Goal: Task Accomplishment & Management: Complete application form

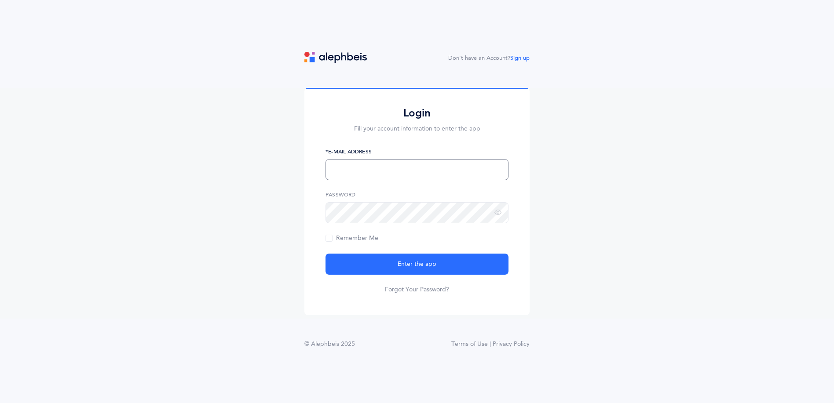
click at [338, 161] on input "text" at bounding box center [417, 169] width 183 height 21
paste input "kriahmasters@gmail.com"
type input "kriahmasters@gmail.com"
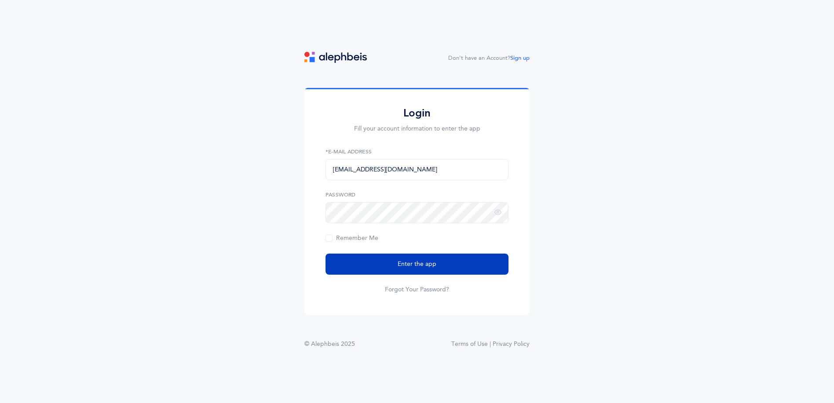
click at [362, 262] on button "Enter the app" at bounding box center [417, 264] width 183 height 21
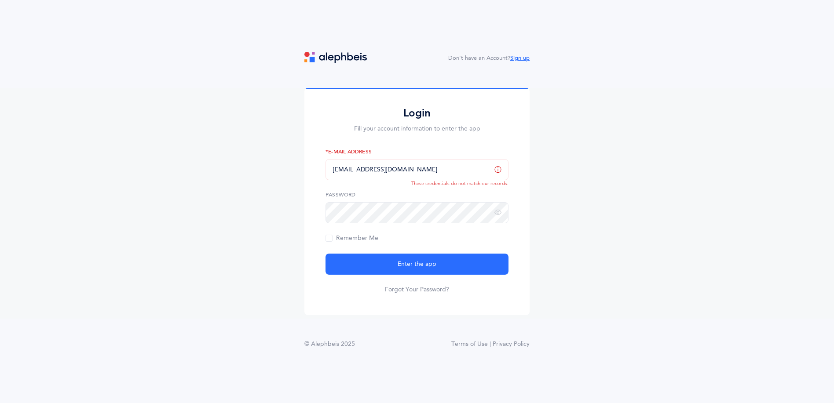
click at [516, 59] on link "Sign up" at bounding box center [519, 58] width 19 height 6
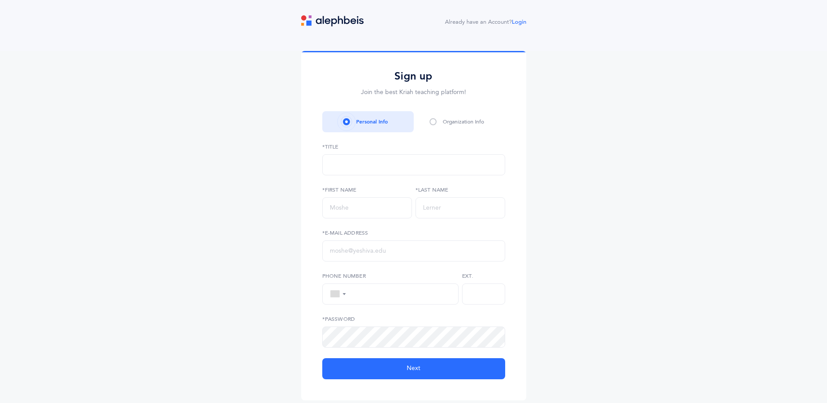
select select
click at [365, 165] on div "Rabbi" at bounding box center [414, 164] width 168 height 15
click at [372, 254] on input "text" at bounding box center [413, 251] width 183 height 21
paste input "kriahmasters@gmail.com"
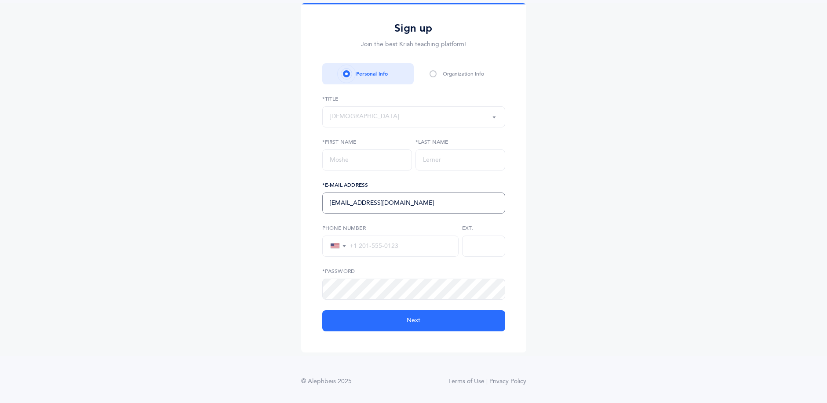
scroll to position [49, 0]
type input "kriahmasters@gmail.com"
click at [343, 160] on input "text" at bounding box center [367, 159] width 90 height 21
type input "j"
click at [446, 157] on input "text" at bounding box center [461, 159] width 90 height 21
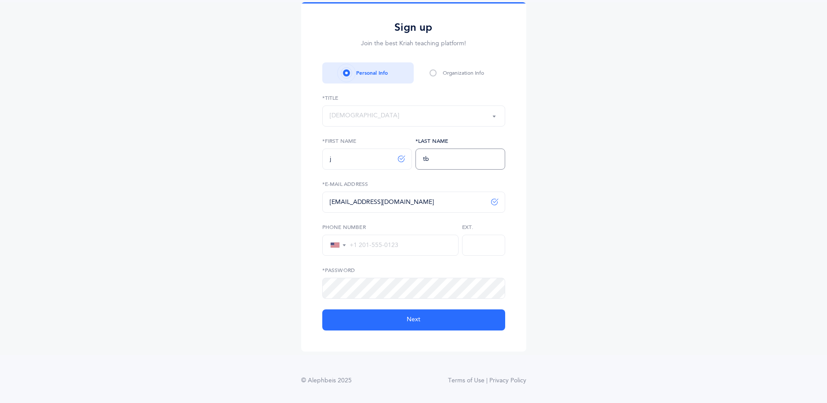
click at [425, 157] on input "tb" at bounding box center [461, 159] width 90 height 21
type input "Tb"
click at [484, 288] on icon at bounding box center [484, 289] width 7 height 8
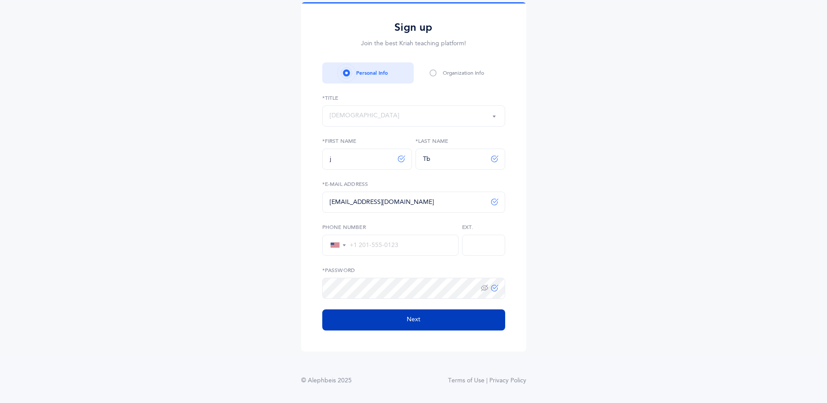
click at [421, 313] on button "Next" at bounding box center [413, 320] width 183 height 21
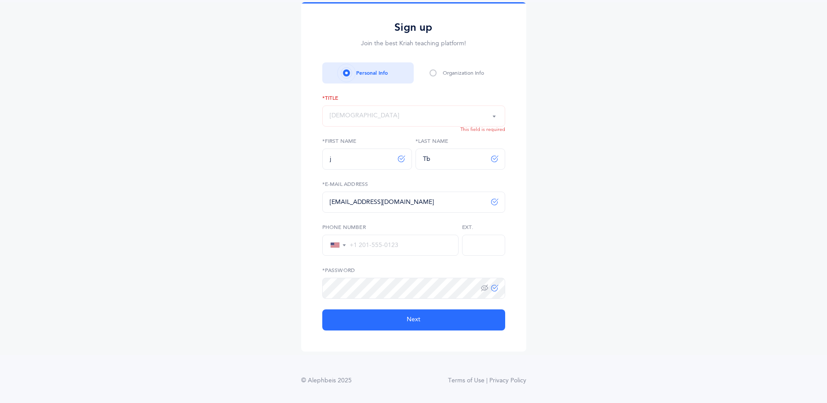
click at [399, 124] on button "Rabbi" at bounding box center [413, 116] width 183 height 21
click at [369, 141] on link "Rabbi" at bounding box center [414, 143] width 168 height 18
click at [395, 117] on div "Rabbi" at bounding box center [414, 116] width 168 height 15
click at [373, 145] on link "Rabbi" at bounding box center [414, 143] width 168 height 18
select select "1"
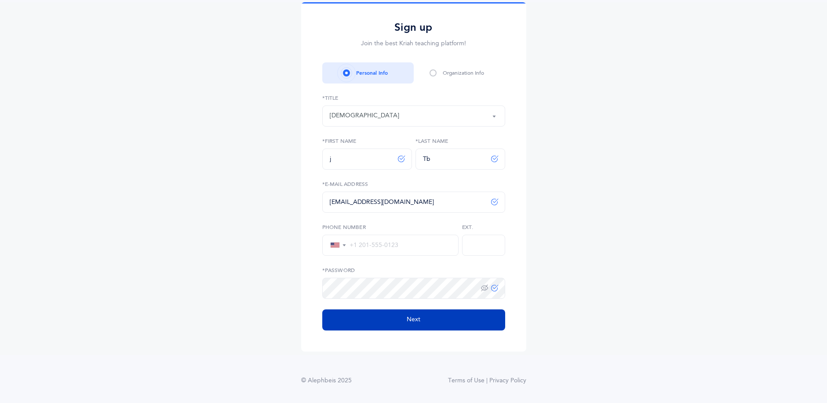
click at [377, 318] on button "Next" at bounding box center [413, 320] width 183 height 21
select select
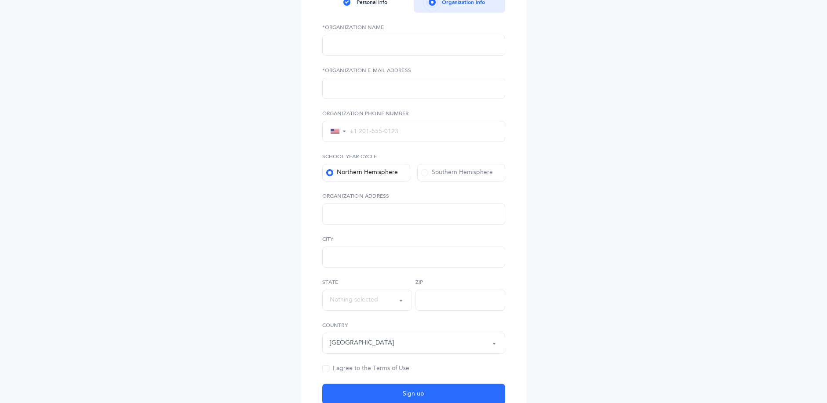
scroll to position [0, 0]
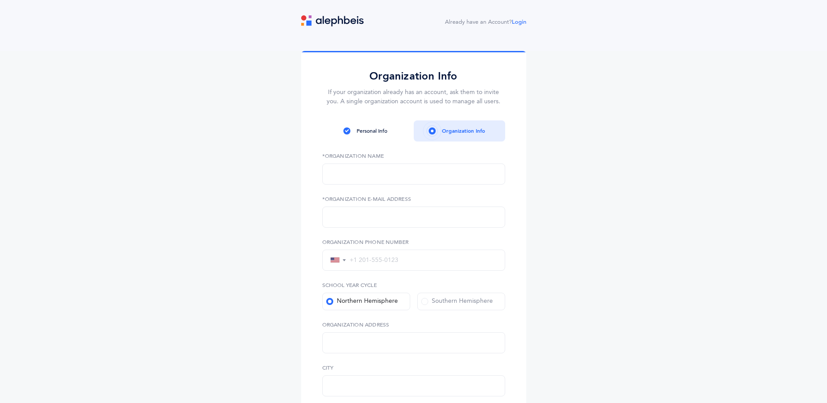
click at [424, 303] on span at bounding box center [424, 301] width 7 height 7
click at [0, 0] on input "Southern Hemisphere" at bounding box center [0, 0] width 0 height 0
click at [328, 300] on span at bounding box center [329, 301] width 7 height 7
click at [0, 0] on input "Northern Hemisphere" at bounding box center [0, 0] width 0 height 0
click at [355, 183] on input "text" at bounding box center [413, 174] width 183 height 21
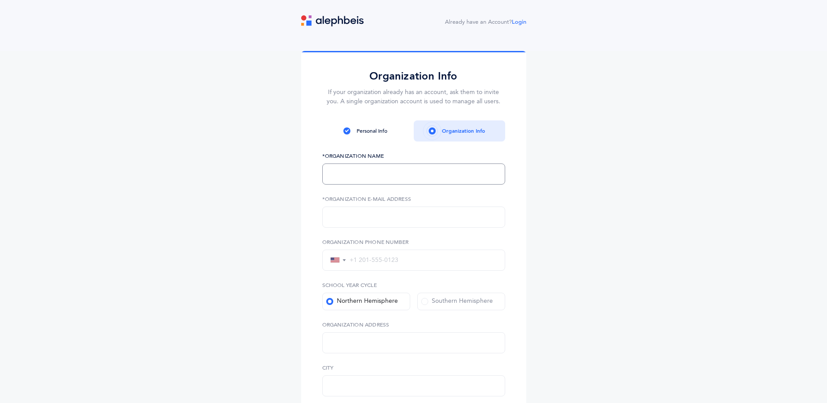
paste input "kriahmasters@gmail.com"
type input "kriahmasters@gmail.com"
click at [349, 210] on input "text" at bounding box center [413, 217] width 183 height 21
paste input "kriahmasters@gmail.com"
type input "kriahmasters@gmail.com"
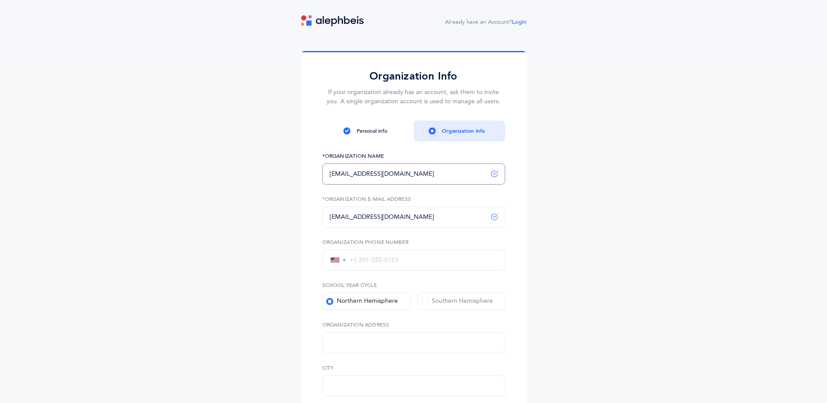
drag, startPoint x: 404, startPoint y: 171, endPoint x: 366, endPoint y: 172, distance: 37.8
click at [366, 172] on input "kriahmasters@gmail.com" at bounding box center [413, 174] width 183 height 21
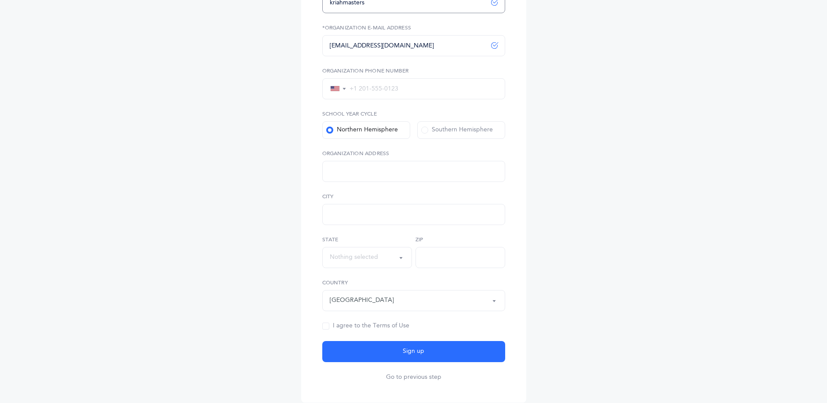
scroll to position [223, 0]
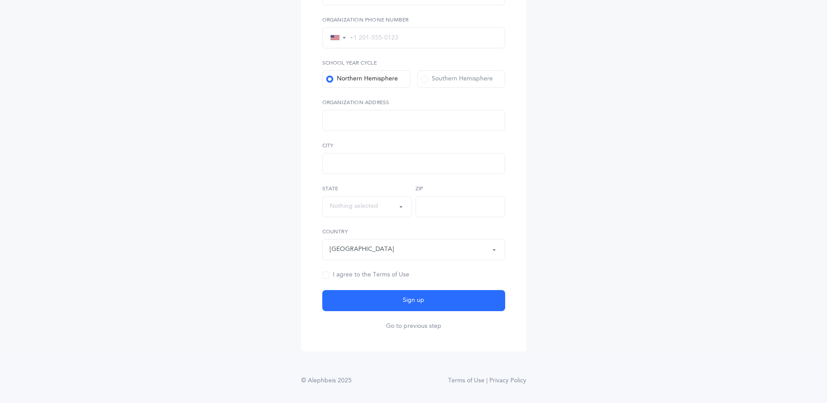
type input "kriahmasters"
click at [326, 275] on span at bounding box center [325, 275] width 7 height 7
click at [0, 0] on input "I agree to the Terms of Use" at bounding box center [0, 0] width 0 height 0
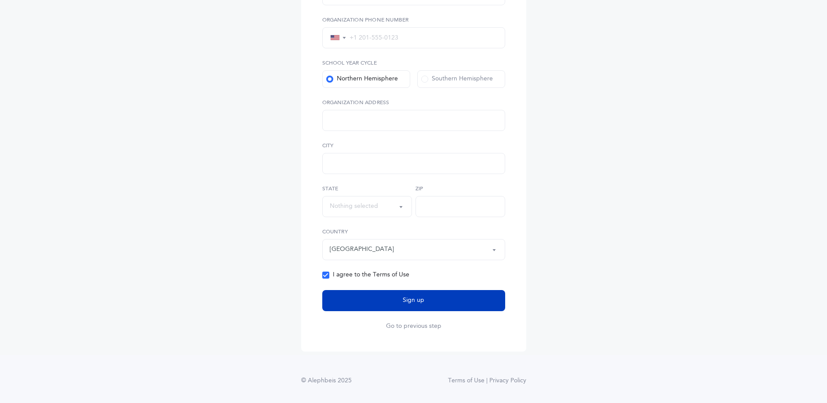
click at [365, 300] on button "Sign up" at bounding box center [413, 300] width 183 height 21
select select
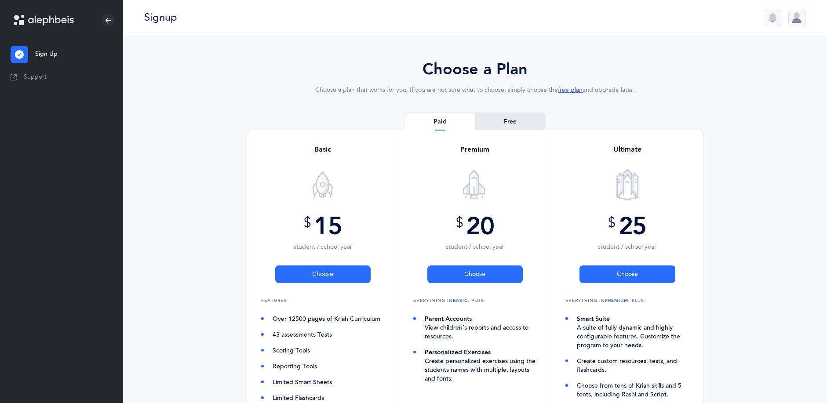
click at [508, 120] on link "Free" at bounding box center [511, 122] width 70 height 18
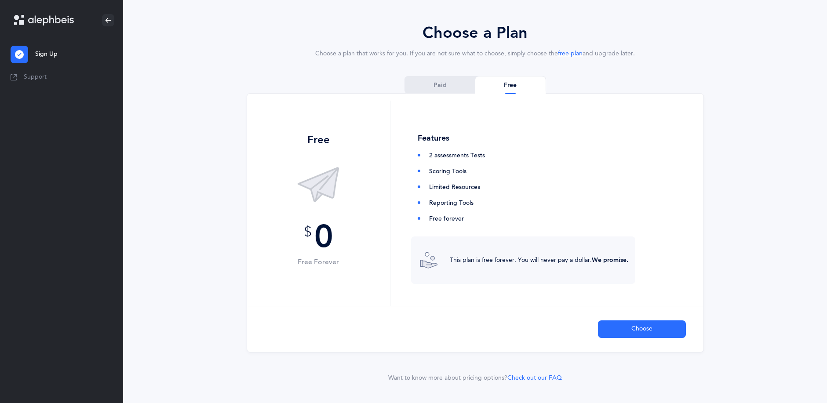
scroll to position [51, 0]
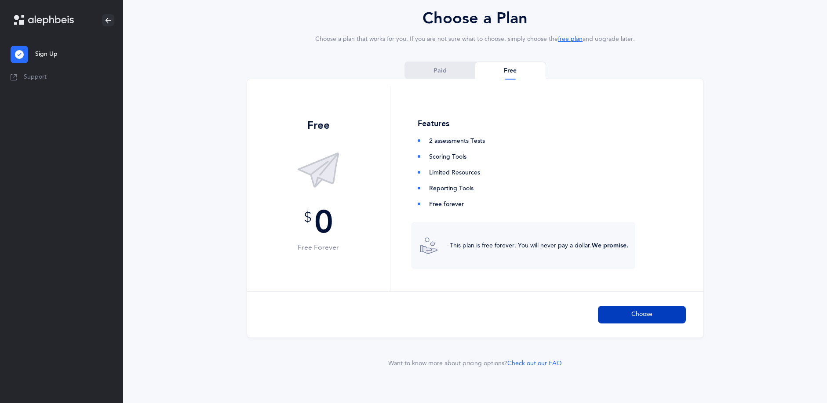
click at [614, 311] on button "Choose" at bounding box center [642, 315] width 88 height 18
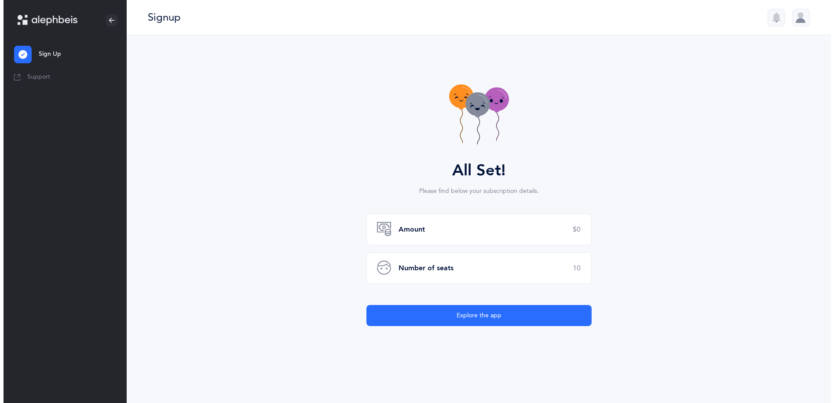
scroll to position [0, 0]
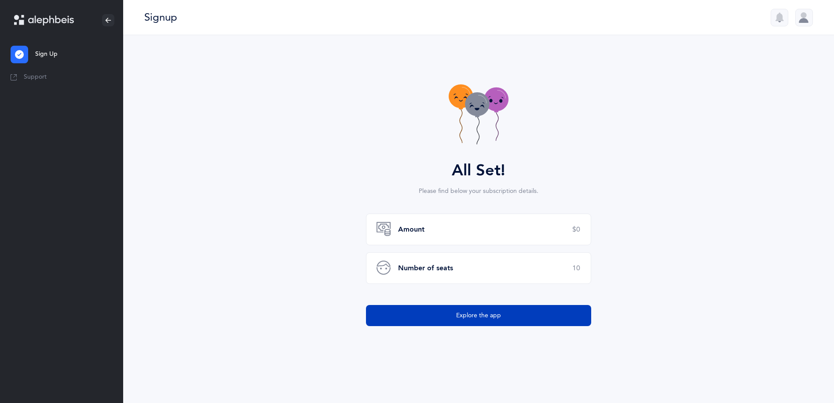
click at [446, 318] on button "Explore the app" at bounding box center [478, 315] width 225 height 21
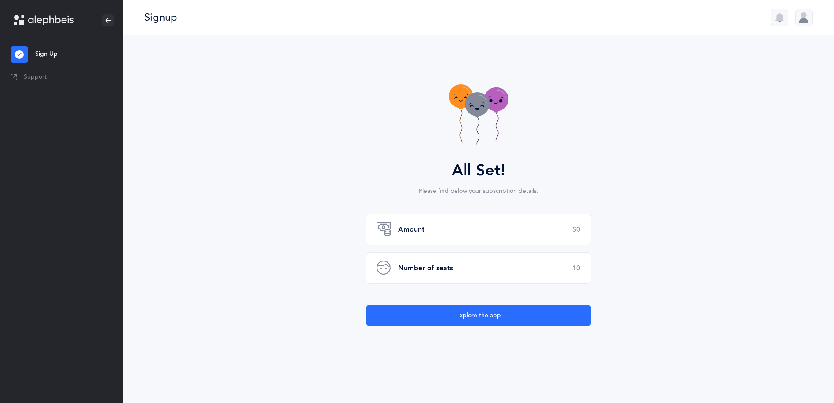
click at [800, 23] on div at bounding box center [804, 18] width 18 height 18
click at [756, 101] on link "Logout" at bounding box center [768, 103] width 66 height 9
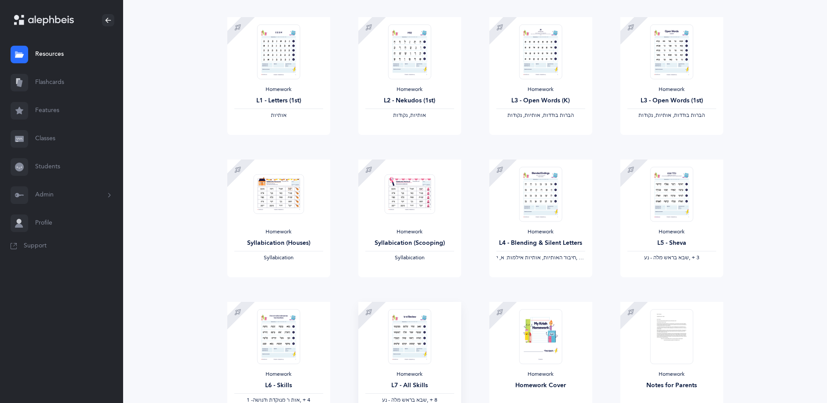
scroll to position [73, 0]
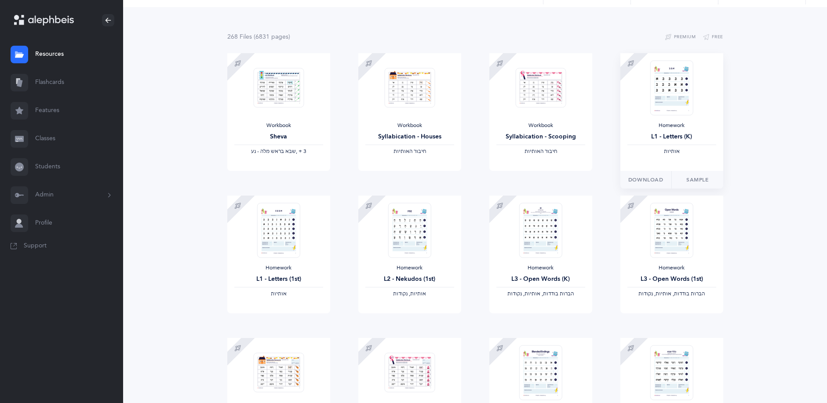
click at [672, 96] on img at bounding box center [671, 87] width 43 height 55
click at [701, 183] on link "Sample" at bounding box center [698, 180] width 52 height 18
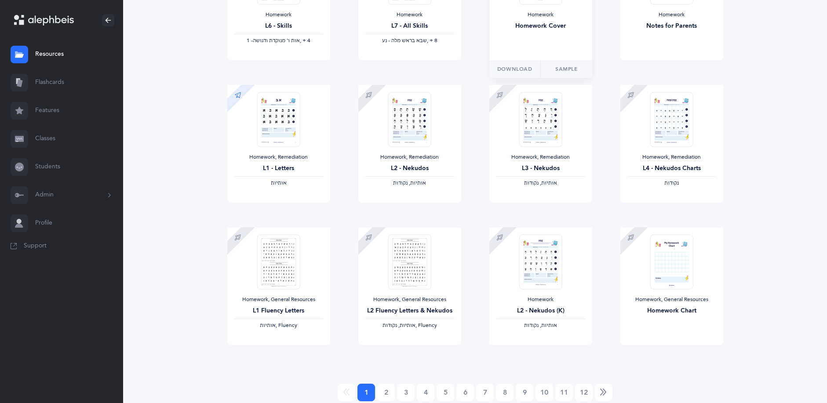
scroll to position [644, 0]
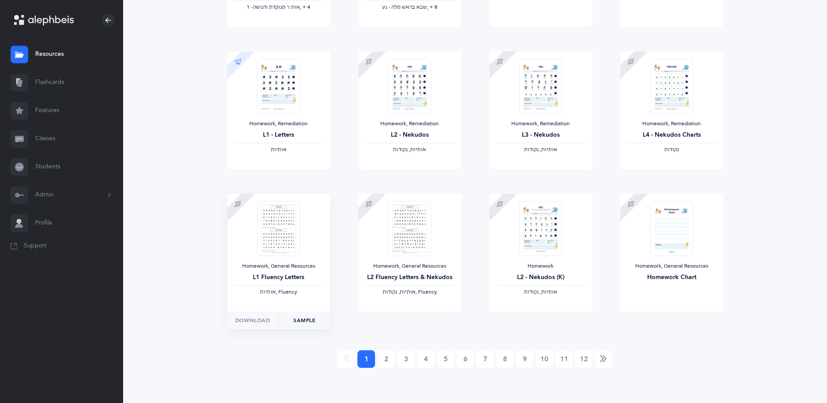
click at [293, 320] on link "Sample" at bounding box center [304, 321] width 52 height 18
click at [427, 324] on link "Sample" at bounding box center [436, 321] width 52 height 18
click at [388, 362] on link "2" at bounding box center [386, 360] width 18 height 18
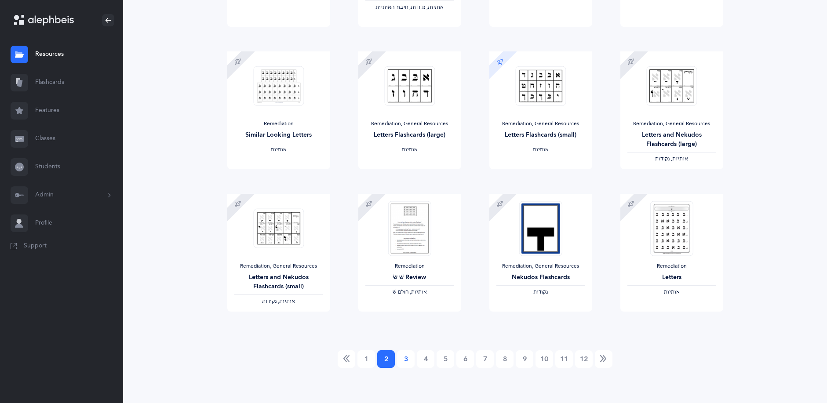
click at [406, 362] on link "3" at bounding box center [406, 360] width 18 height 18
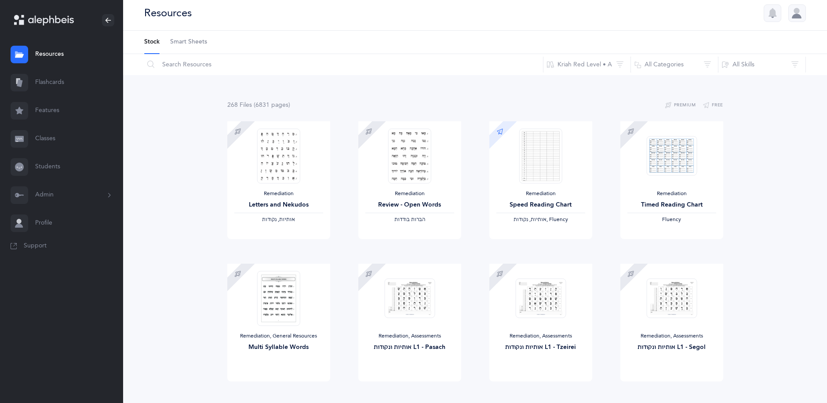
scroll to position [0, 0]
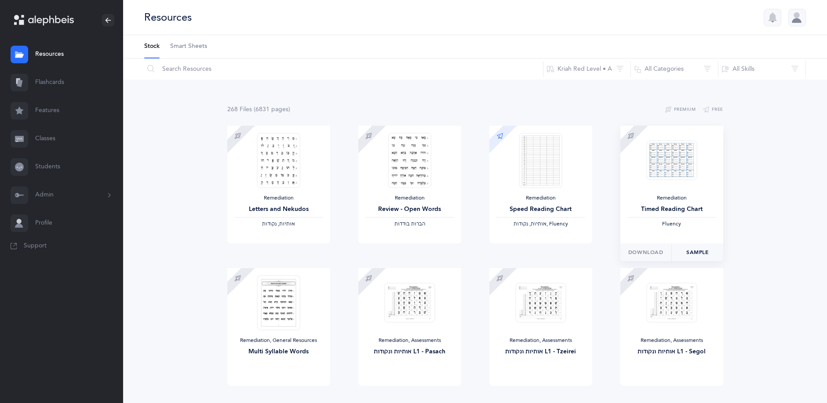
click at [690, 254] on link "Sample" at bounding box center [698, 253] width 52 height 18
click at [554, 252] on link "Sample" at bounding box center [567, 253] width 52 height 18
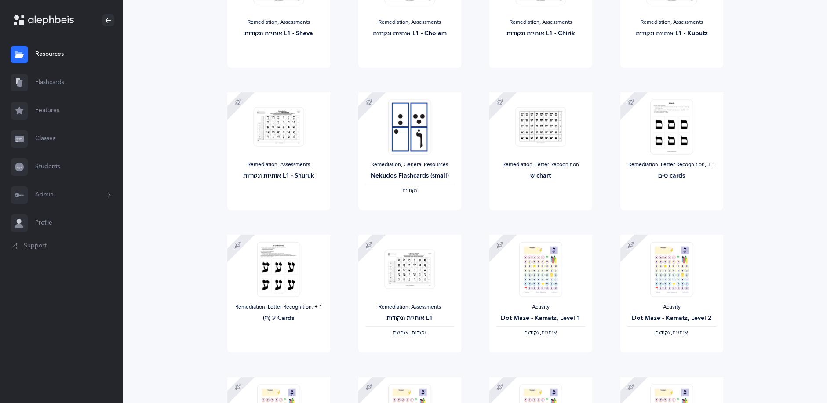
scroll to position [644, 0]
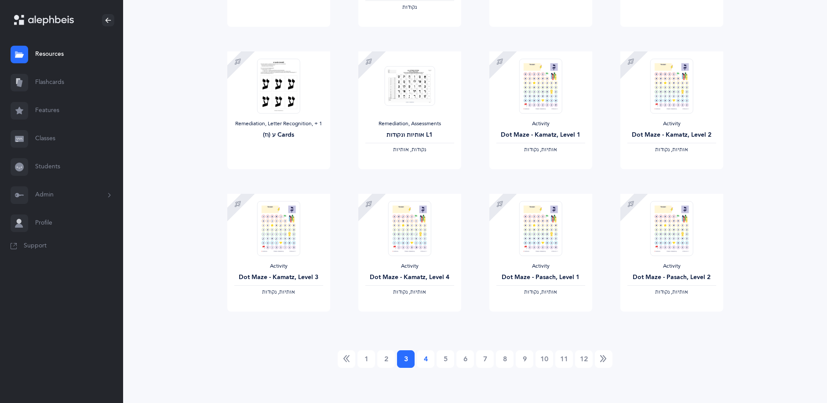
click at [427, 362] on link "4" at bounding box center [426, 360] width 18 height 18
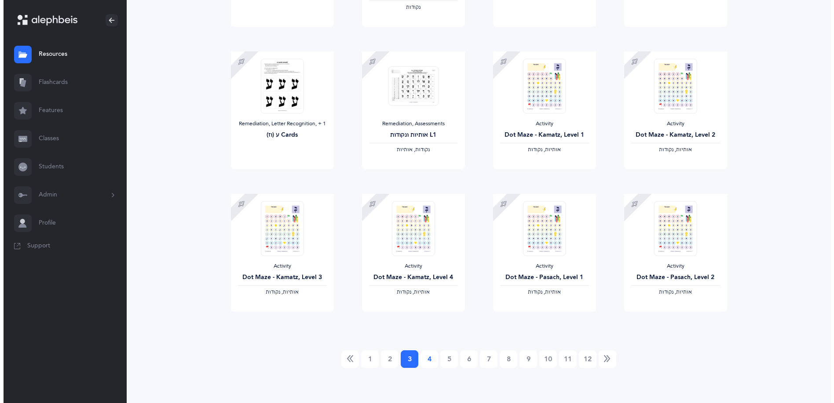
scroll to position [0, 0]
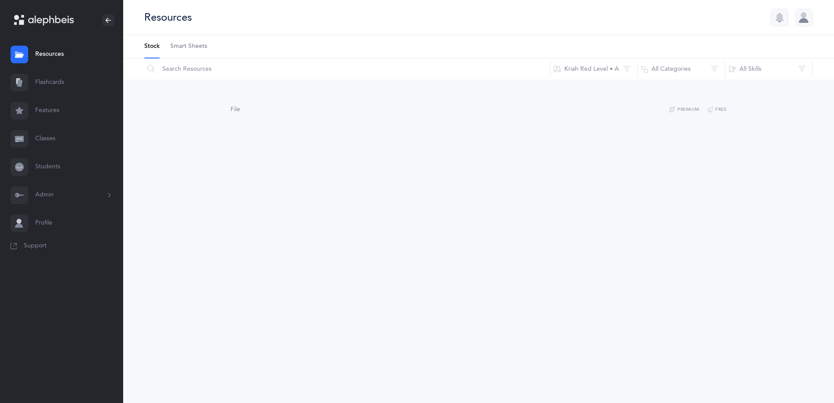
click at [193, 46] on span "Smart Sheets" at bounding box center [188, 46] width 37 height 9
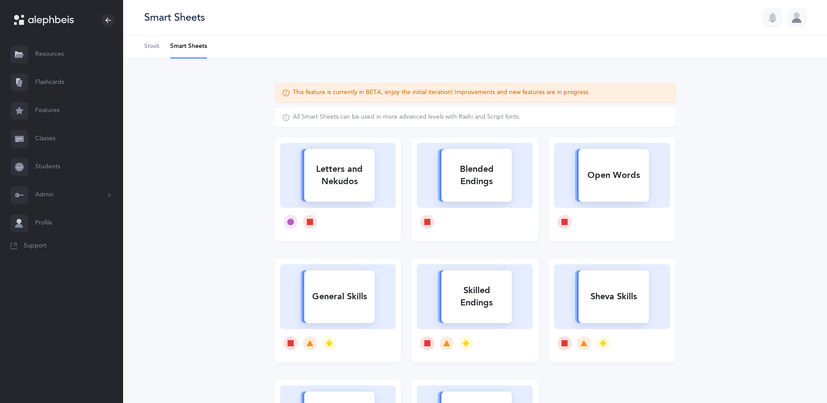
click at [340, 187] on div "Letters and Nekudos" at bounding box center [339, 175] width 70 height 35
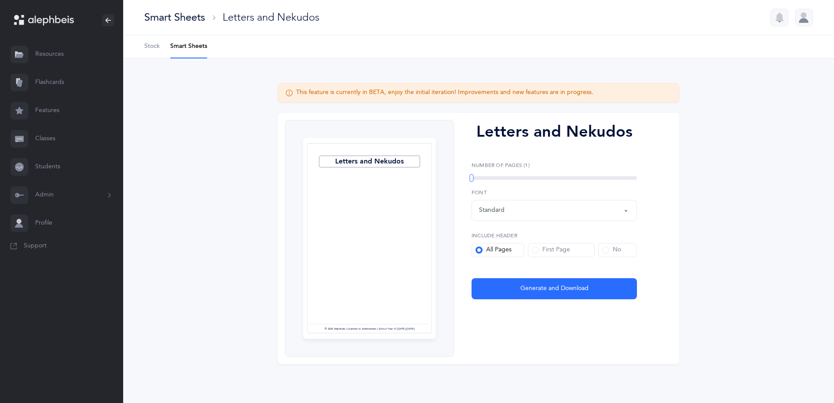
click at [541, 208] on div "Standard" at bounding box center [554, 210] width 150 height 15
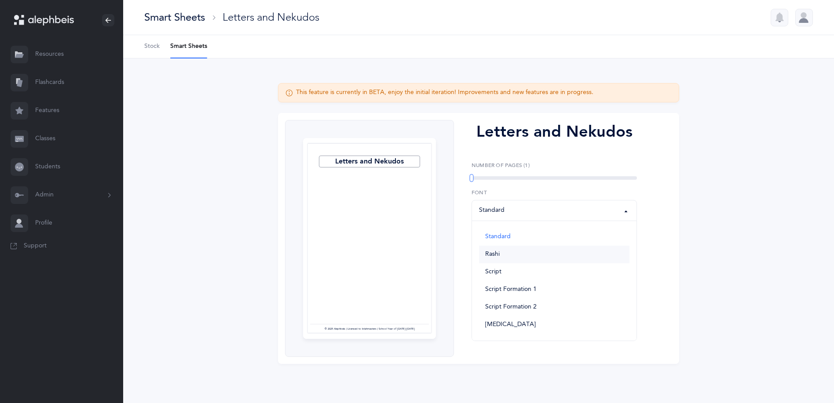
click at [507, 260] on link "Rashi" at bounding box center [554, 255] width 150 height 18
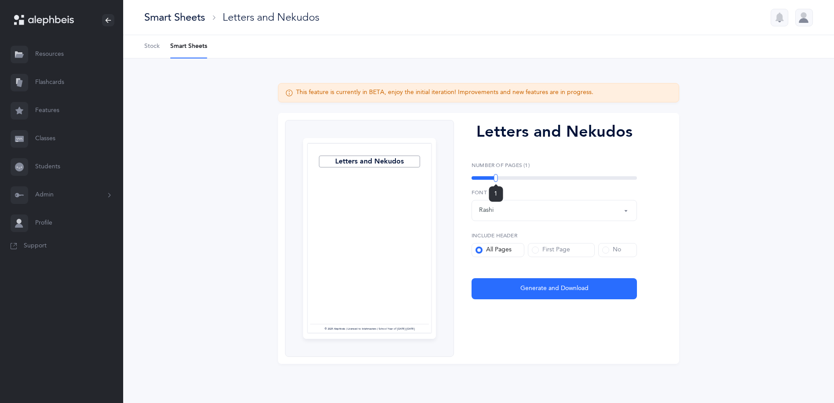
click at [496, 177] on div "1" at bounding box center [554, 178] width 165 height 4
click at [502, 178] on div "1" at bounding box center [554, 178] width 165 height 4
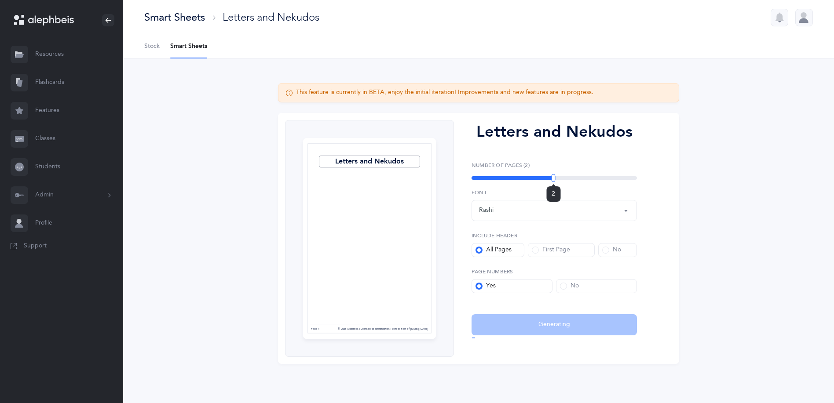
click at [554, 178] on div "2" at bounding box center [554, 178] width 165 height 4
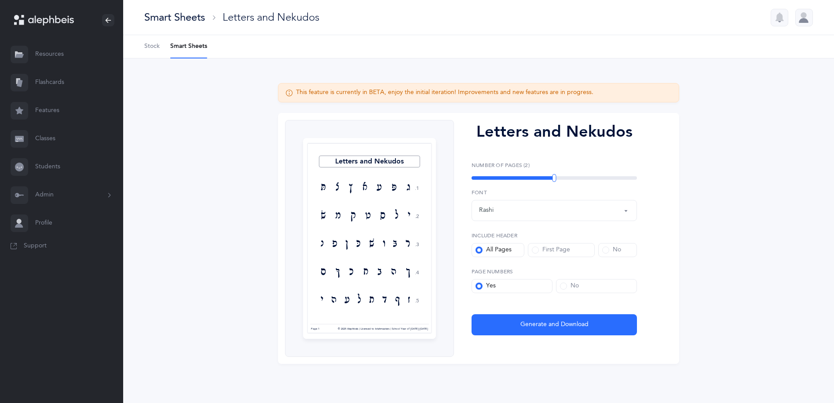
click at [620, 177] on div "2" at bounding box center [554, 178] width 165 height 4
click at [605, 249] on span at bounding box center [605, 250] width 7 height 7
click at [0, 0] on input "No" at bounding box center [0, 0] width 0 height 0
click at [560, 288] on span at bounding box center [563, 286] width 7 height 7
click at [0, 0] on input "No" at bounding box center [0, 0] width 0 height 0
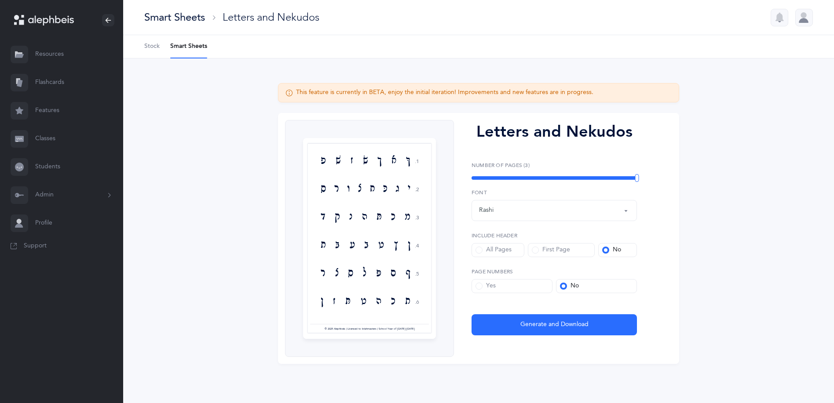
click at [480, 287] on span at bounding box center [479, 286] width 7 height 7
click at [0, 0] on input "Yes" at bounding box center [0, 0] width 0 height 0
click at [527, 216] on div "Rashi" at bounding box center [554, 210] width 150 height 15
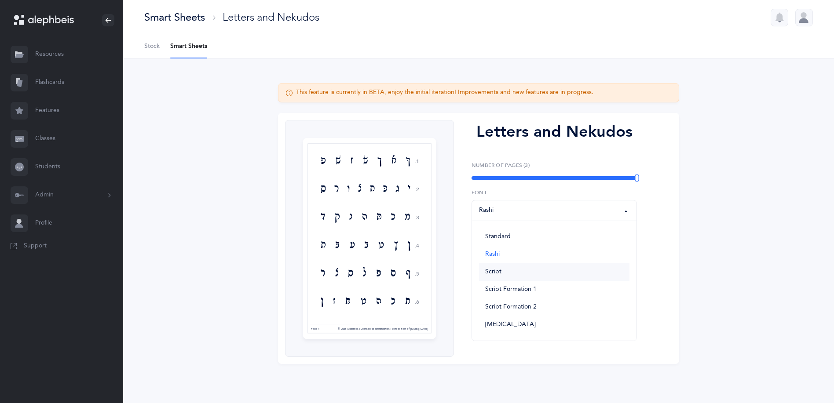
click at [519, 271] on link "Script" at bounding box center [554, 272] width 150 height 18
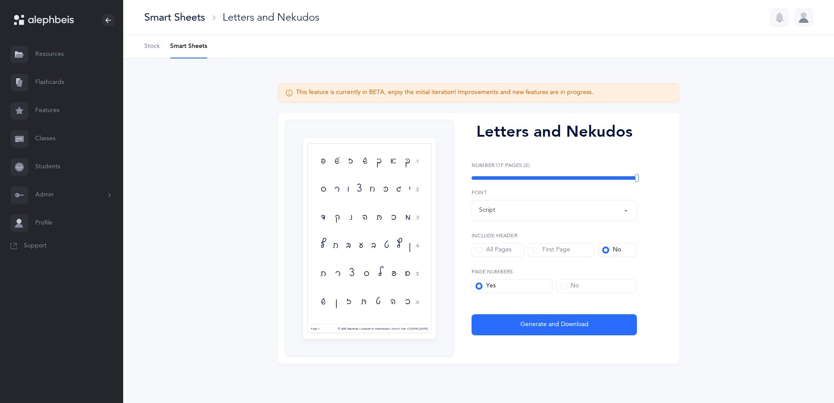
click at [503, 213] on div "Script" at bounding box center [554, 210] width 150 height 15
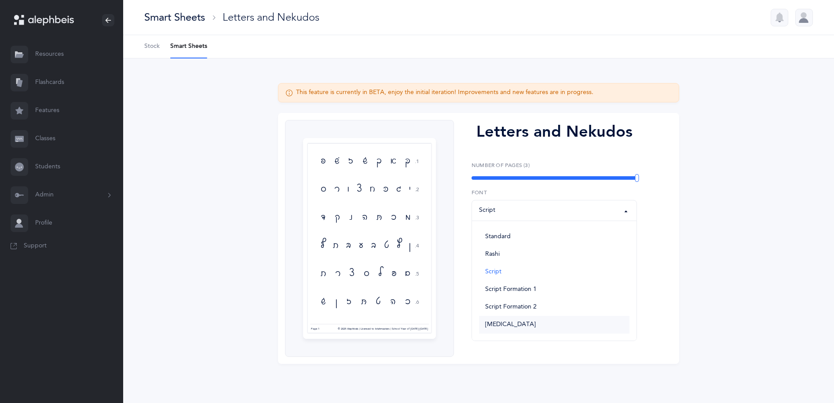
click at [506, 328] on span "Dyslexia" at bounding box center [510, 325] width 51 height 8
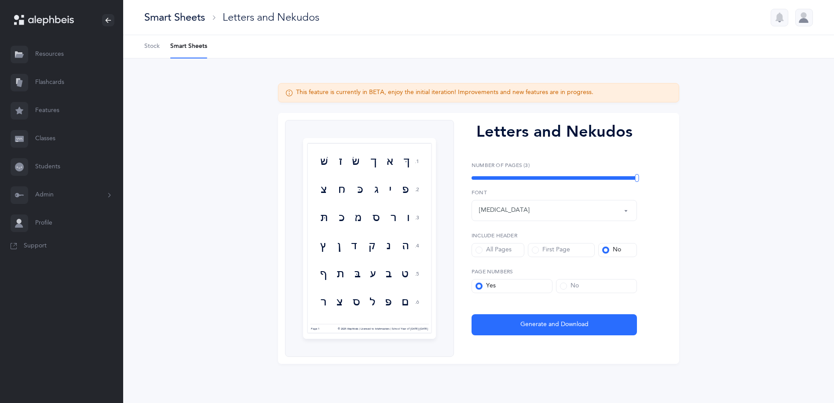
click at [527, 217] on div "Dyslexia" at bounding box center [554, 210] width 150 height 15
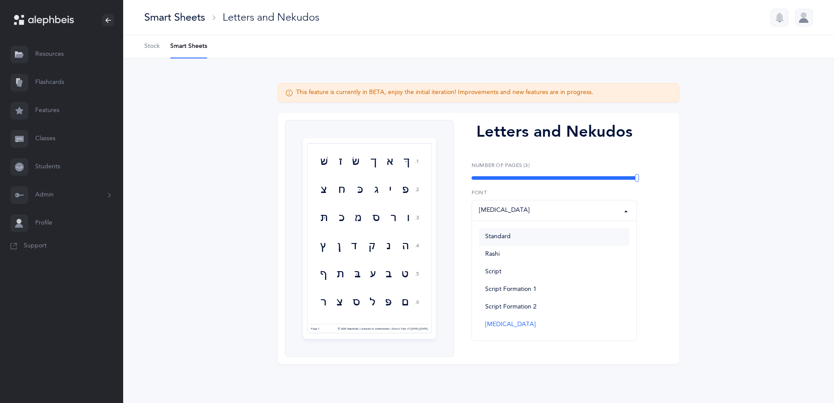
click at [505, 238] on span "Standard" at bounding box center [498, 237] width 26 height 8
select select "vilna"
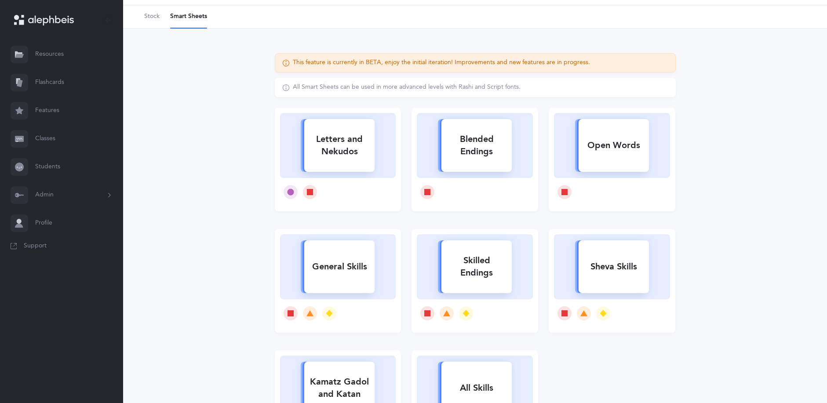
scroll to position [88, 0]
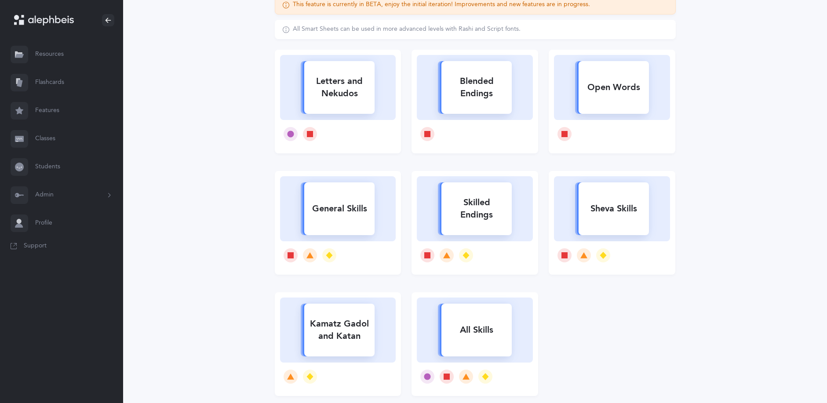
click at [326, 220] on div "General Skills" at bounding box center [339, 209] width 70 height 23
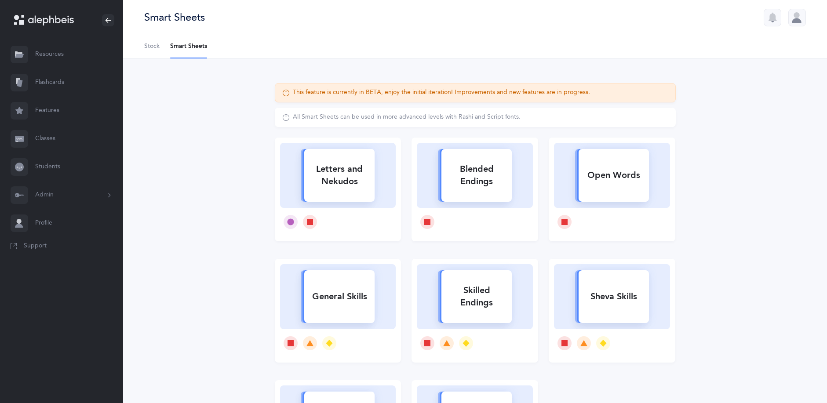
select select
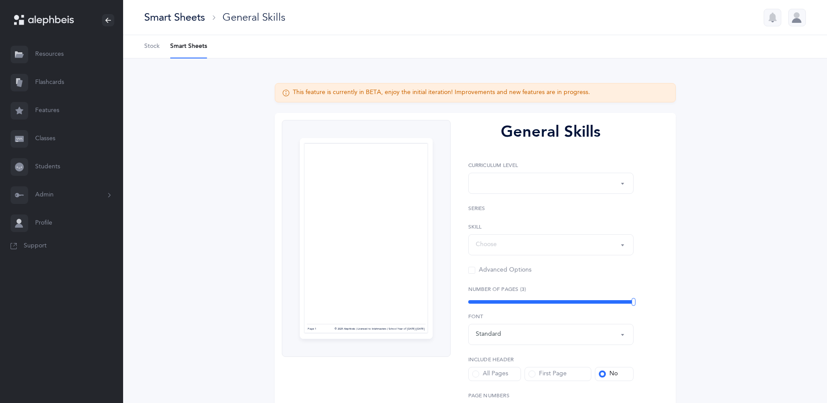
select select "Silent Letters"
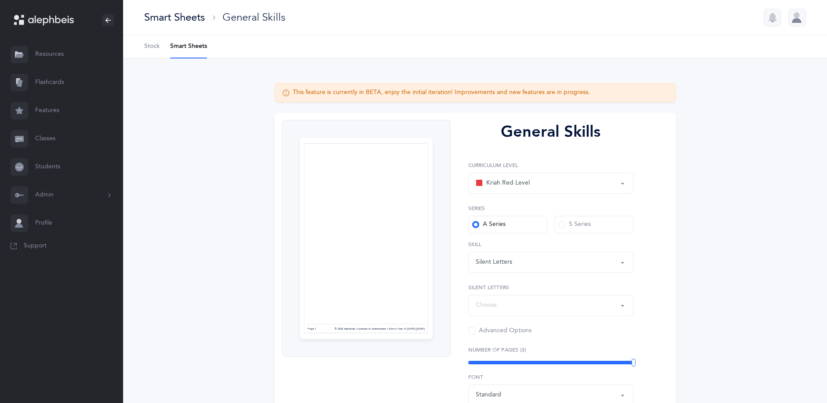
click at [560, 225] on span at bounding box center [562, 224] width 7 height 7
click at [0, 0] on input "S Series" at bounding box center [0, 0] width 0 height 0
click at [476, 226] on span at bounding box center [475, 224] width 7 height 7
click at [0, 0] on input "A Series" at bounding box center [0, 0] width 0 height 0
click at [554, 266] on div "Silent Letters" at bounding box center [551, 262] width 150 height 15
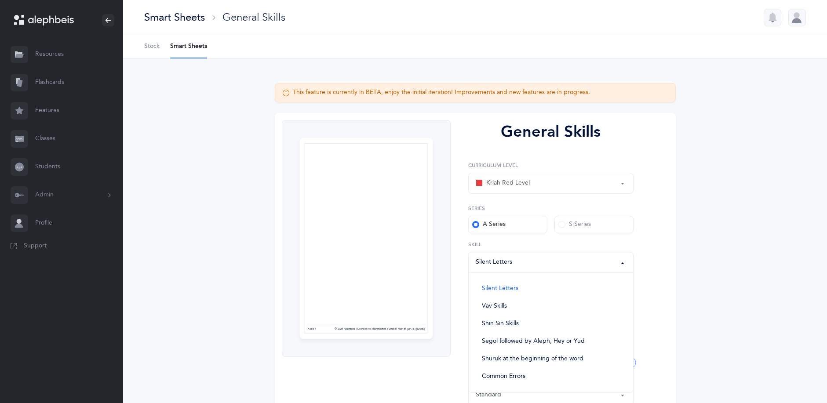
click at [460, 279] on div "General Skills Kriah Red Level Kriah Orange Level Kriah Yellow Level Kriah Red …" at bounding box center [548, 320] width 194 height 400
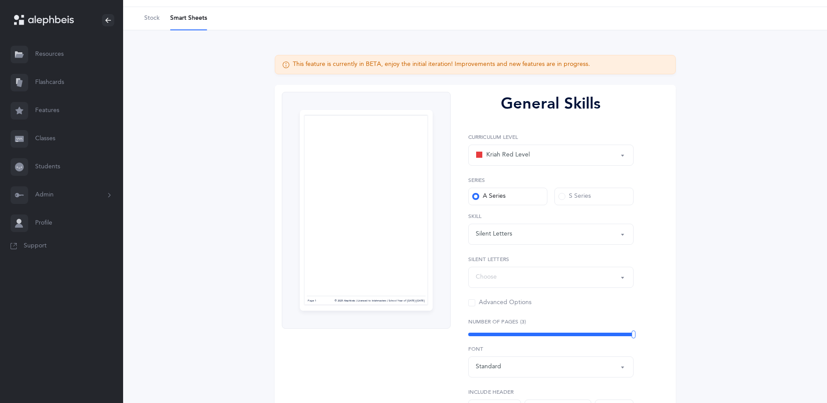
scroll to position [44, 0]
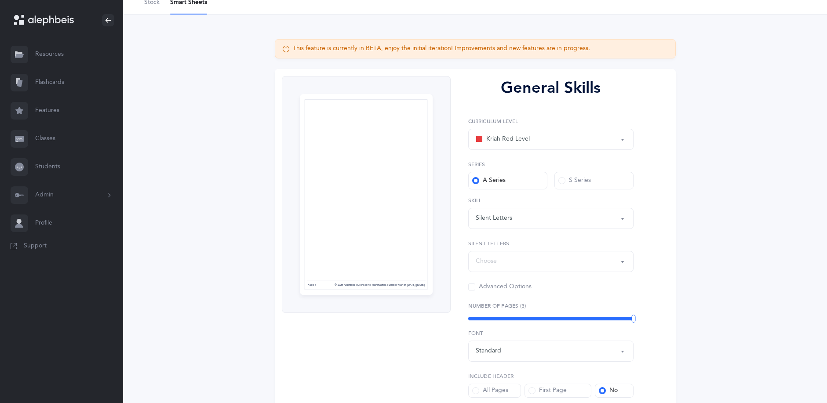
click at [486, 263] on div "Choose" at bounding box center [486, 261] width 21 height 9
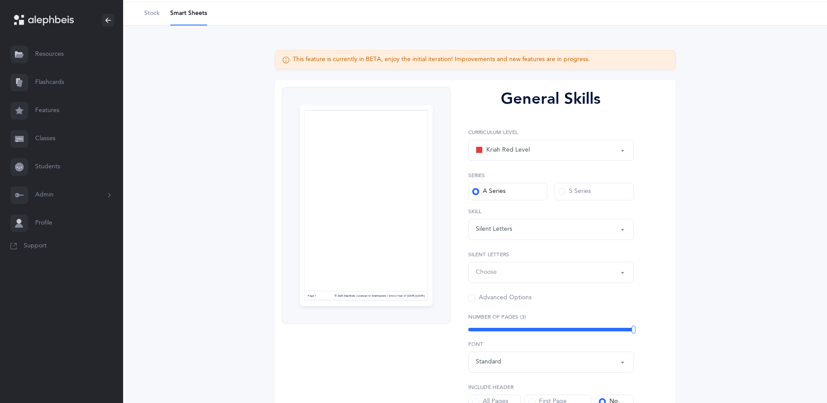
scroll to position [27, 0]
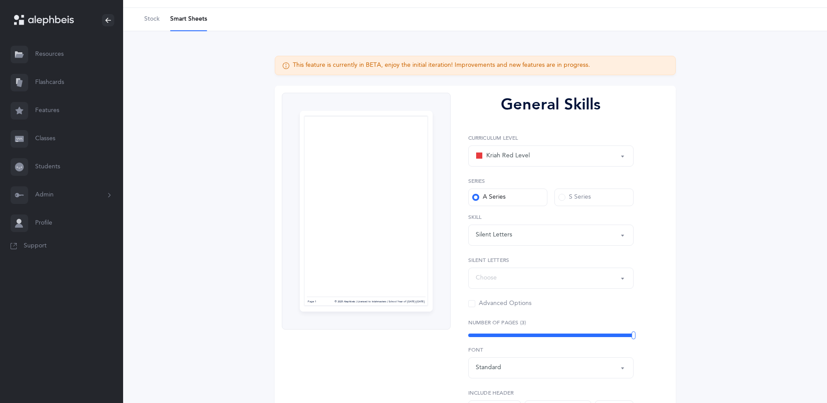
click at [499, 282] on div "Choose" at bounding box center [551, 278] width 150 height 15
click at [487, 304] on link "Aleph" at bounding box center [551, 305] width 150 height 18
select select "82"
click at [535, 159] on div "Kriah Red Level" at bounding box center [551, 156] width 150 height 15
click at [516, 151] on div "Kriah Red Level" at bounding box center [503, 156] width 54 height 11
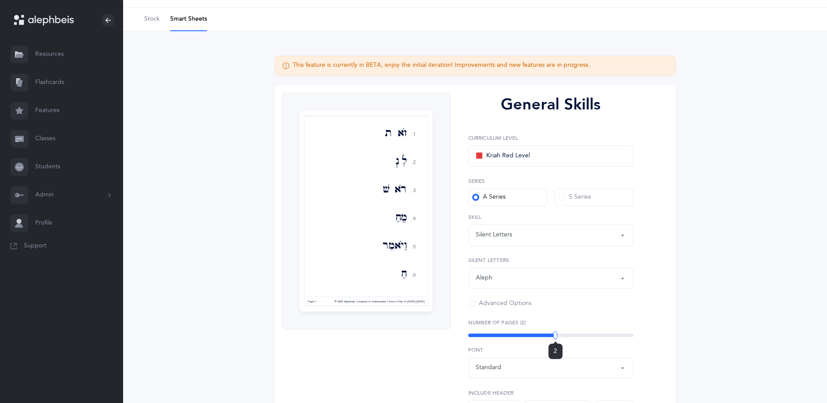
drag, startPoint x: 520, startPoint y: 334, endPoint x: 556, endPoint y: 334, distance: 36.1
click at [556, 334] on div "2" at bounding box center [550, 336] width 165 height 4
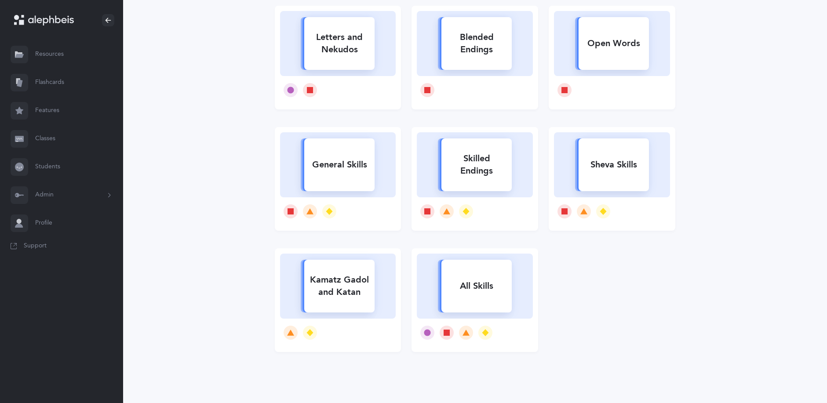
scroll to position [134, 0]
